Goal: Task Accomplishment & Management: Complete application form

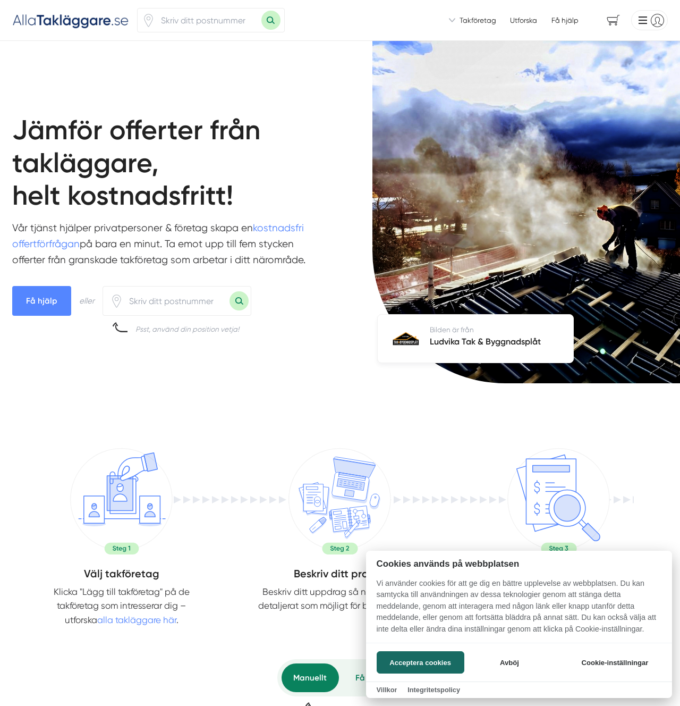
click at [648, 16] on div at bounding box center [340, 353] width 680 height 706
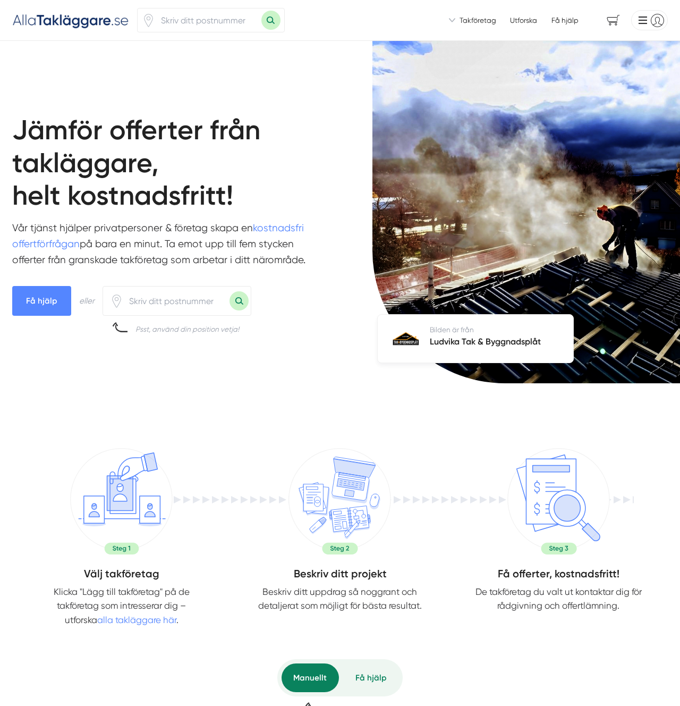
click at [641, 27] on li at bounding box center [648, 20] width 40 height 20
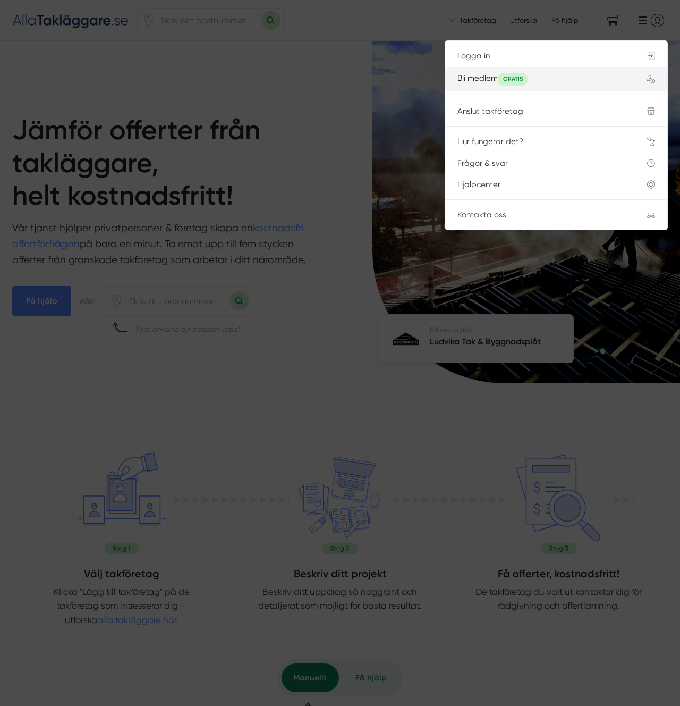
click at [545, 83] on div "Bli medlem GRATIS" at bounding box center [541, 79] width 166 height 13
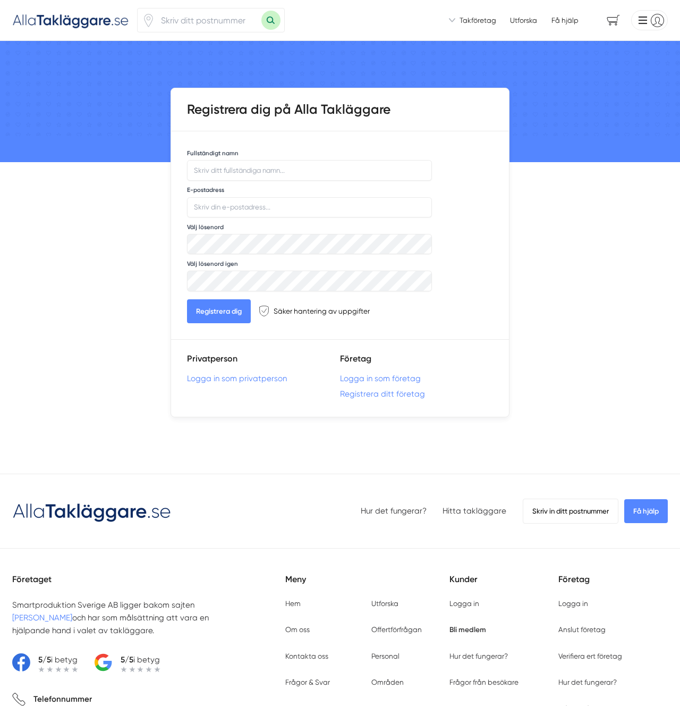
drag, startPoint x: 561, startPoint y: 275, endPoint x: 484, endPoint y: 358, distance: 113.2
click at [558, 276] on div "Vi introducerar dig till takföretag som är redo att hjälpa dig! Vi introducerar…" at bounding box center [340, 464] width 680 height 929
click at [409, 395] on link "Registrera ditt företag" at bounding box center [416, 394] width 153 height 10
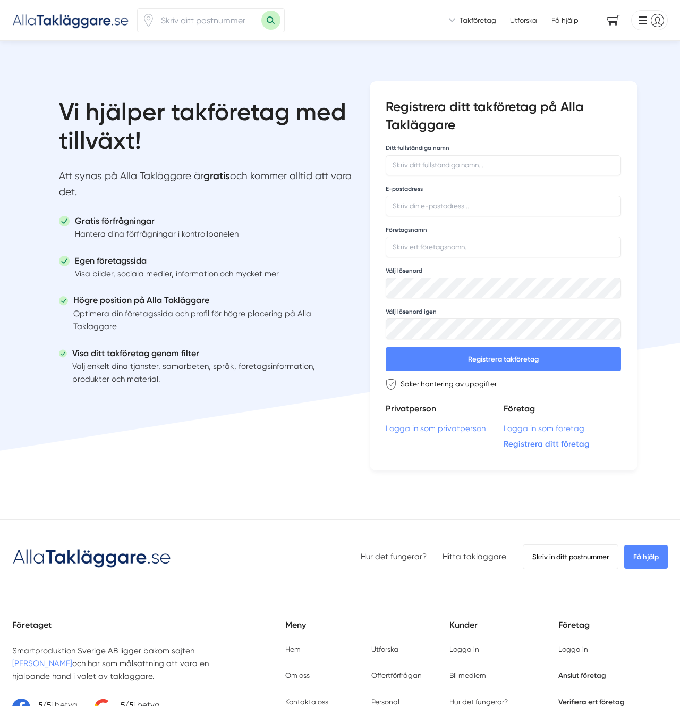
click at [245, 239] on li "Gratis förfrågningar Hantera dina förfrågningar i kontrollpanelen" at bounding box center [191, 230] width 265 height 40
click at [296, 367] on p "Välj enkelt dina tjänster, samarbeten, språk, företagsinformation, produkter oc…" at bounding box center [195, 373] width 247 height 26
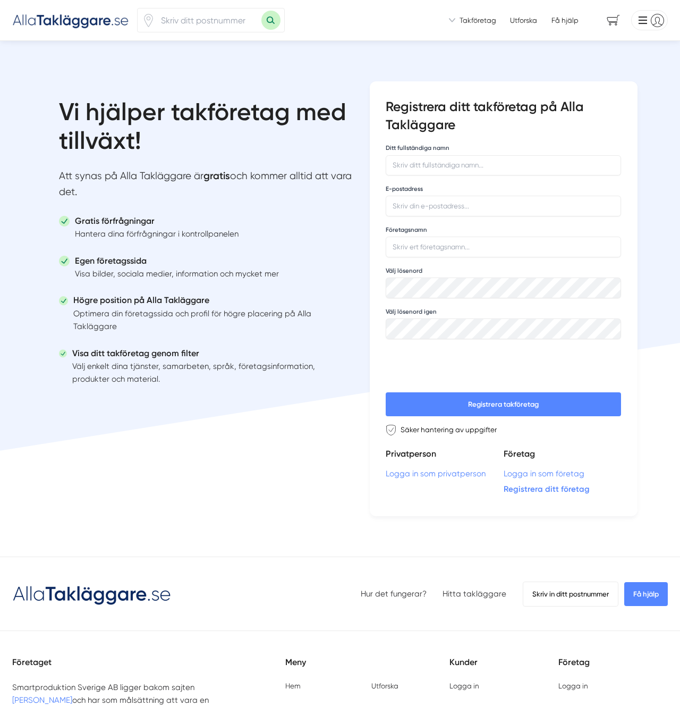
click at [292, 368] on p "Välj enkelt dina tjänster, samarbeten, språk, företagsinformation, produkter oc…" at bounding box center [195, 373] width 247 height 26
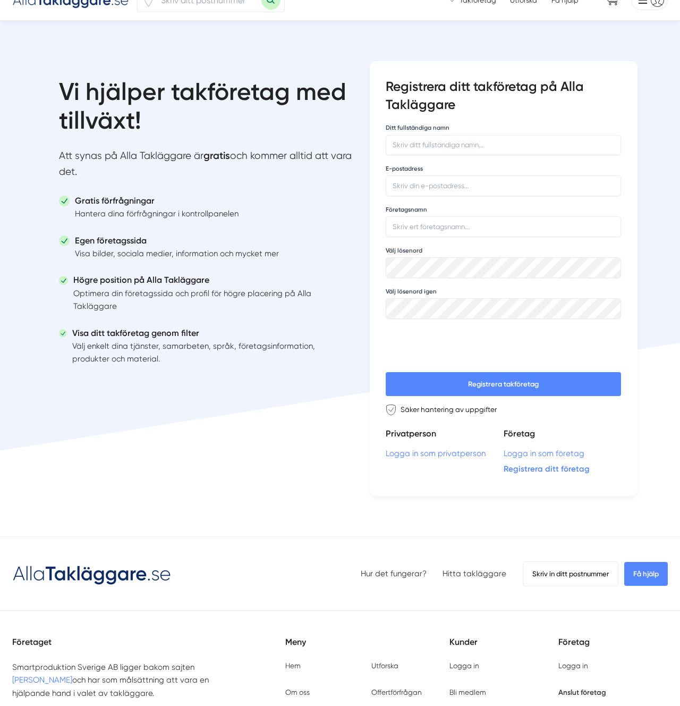
scroll to position [28, 0]
